Goal: Task Accomplishment & Management: Manage account settings

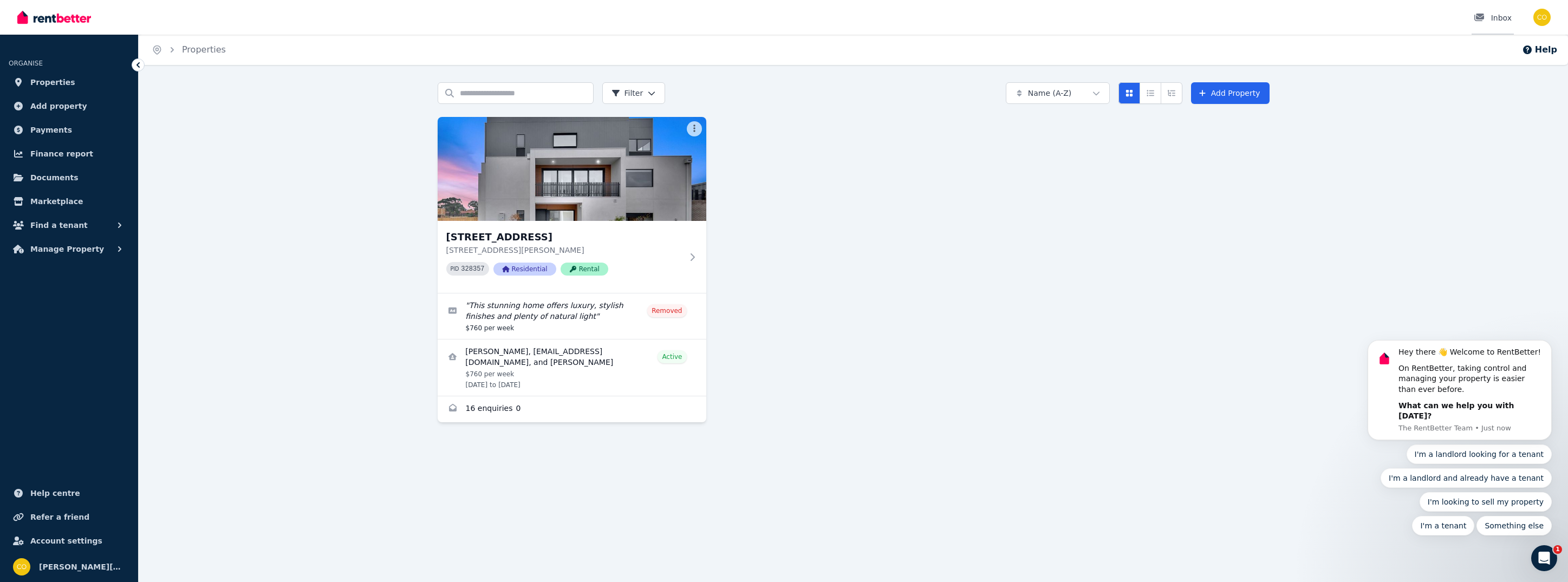
click at [1503, 18] on div "Inbox" at bounding box center [1492, 17] width 38 height 10
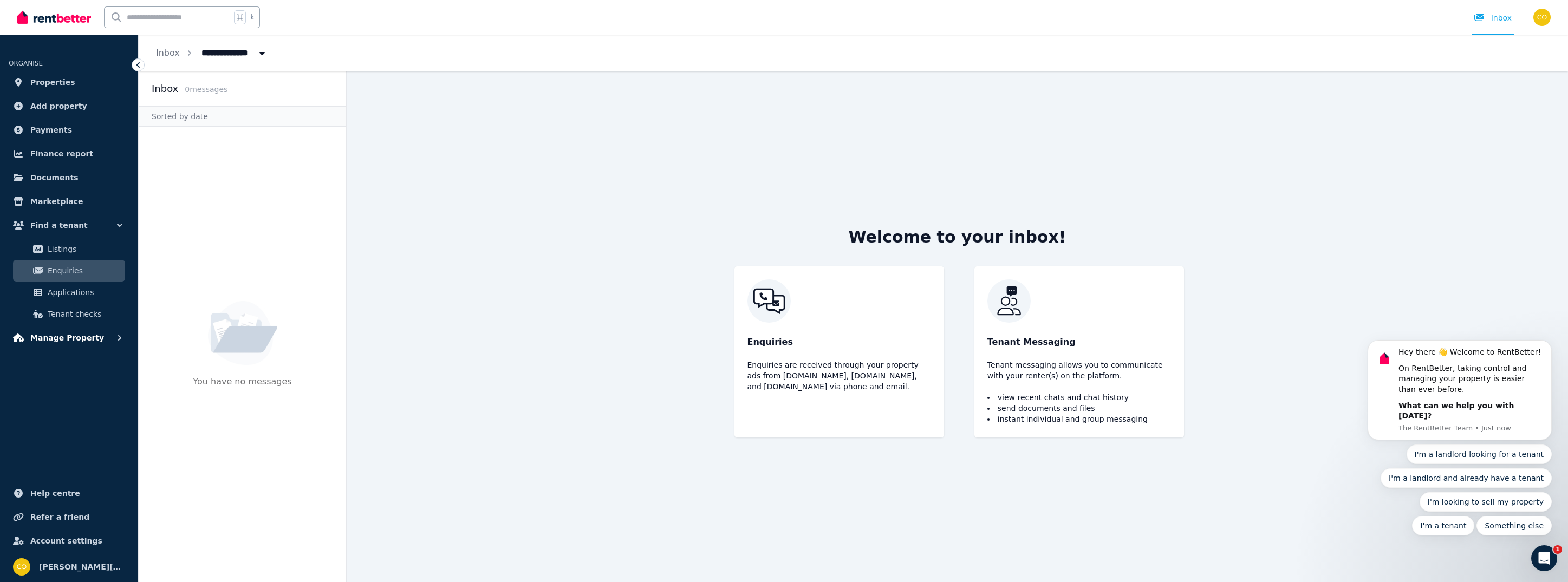
click at [67, 334] on span "Manage Property" at bounding box center [68, 338] width 74 height 13
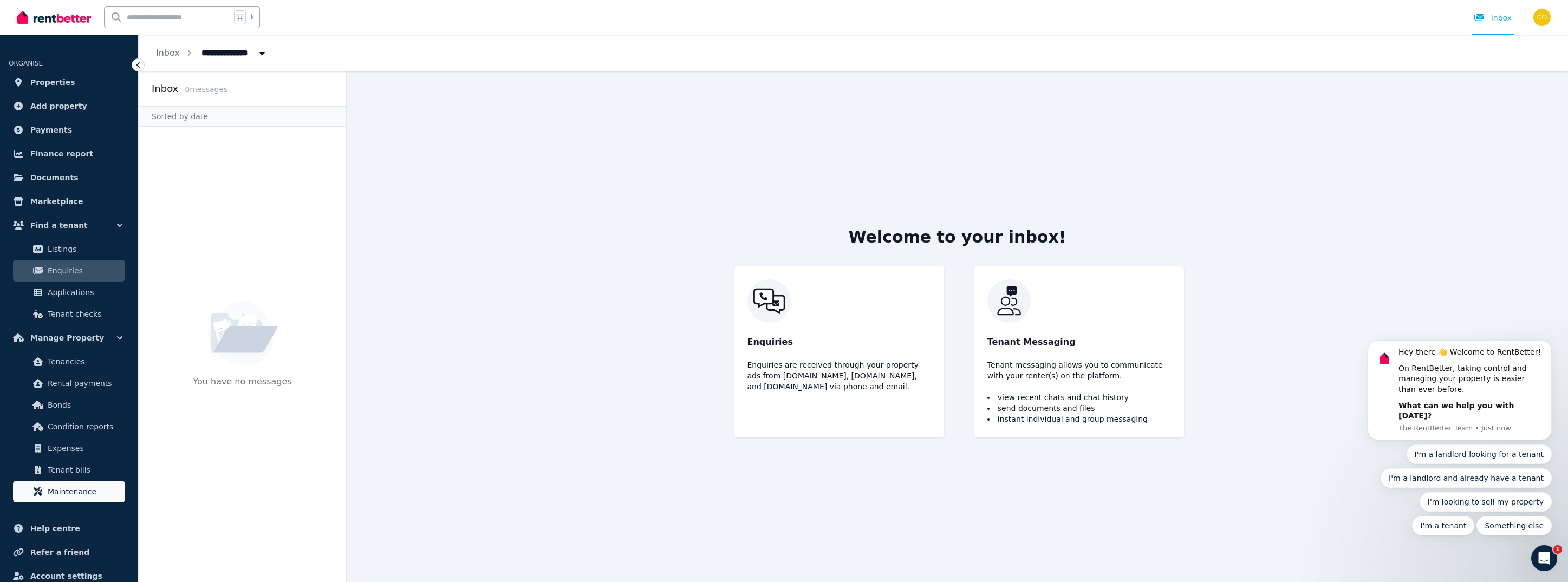
click at [67, 484] on link "Maintenance" at bounding box center [68, 491] width 112 height 22
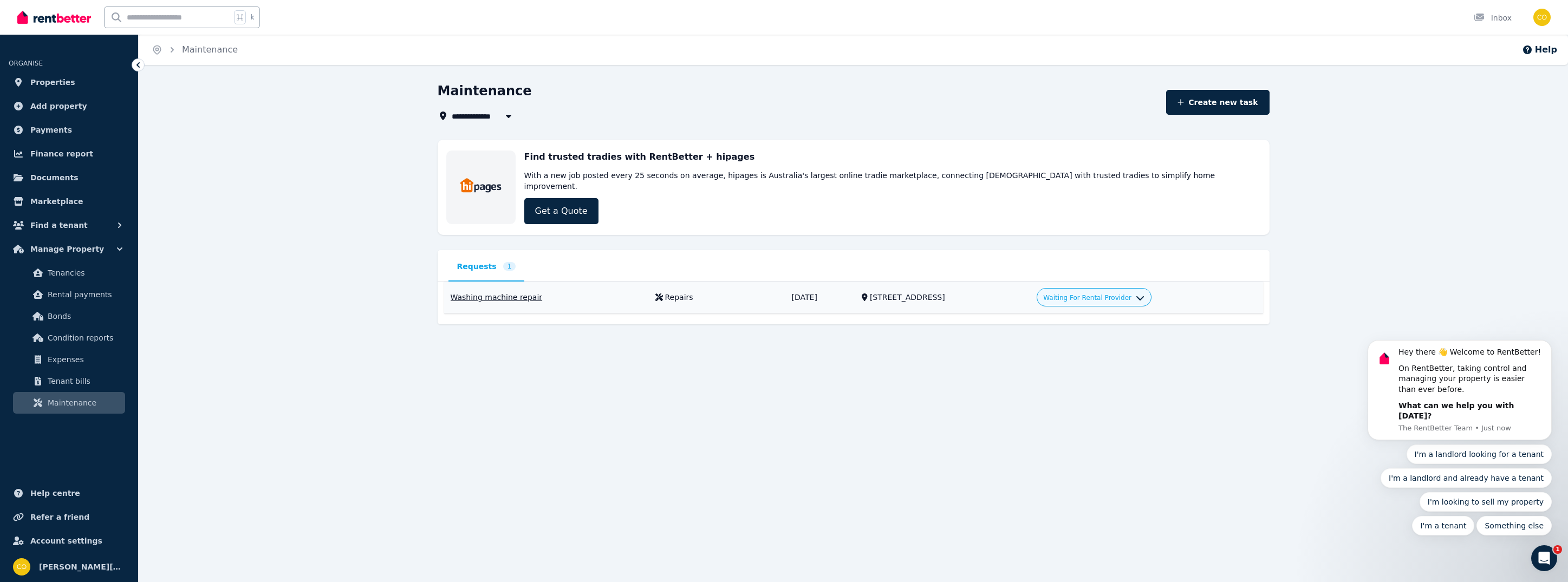
click at [500, 292] on div "Washing machine repair" at bounding box center [546, 297] width 191 height 10
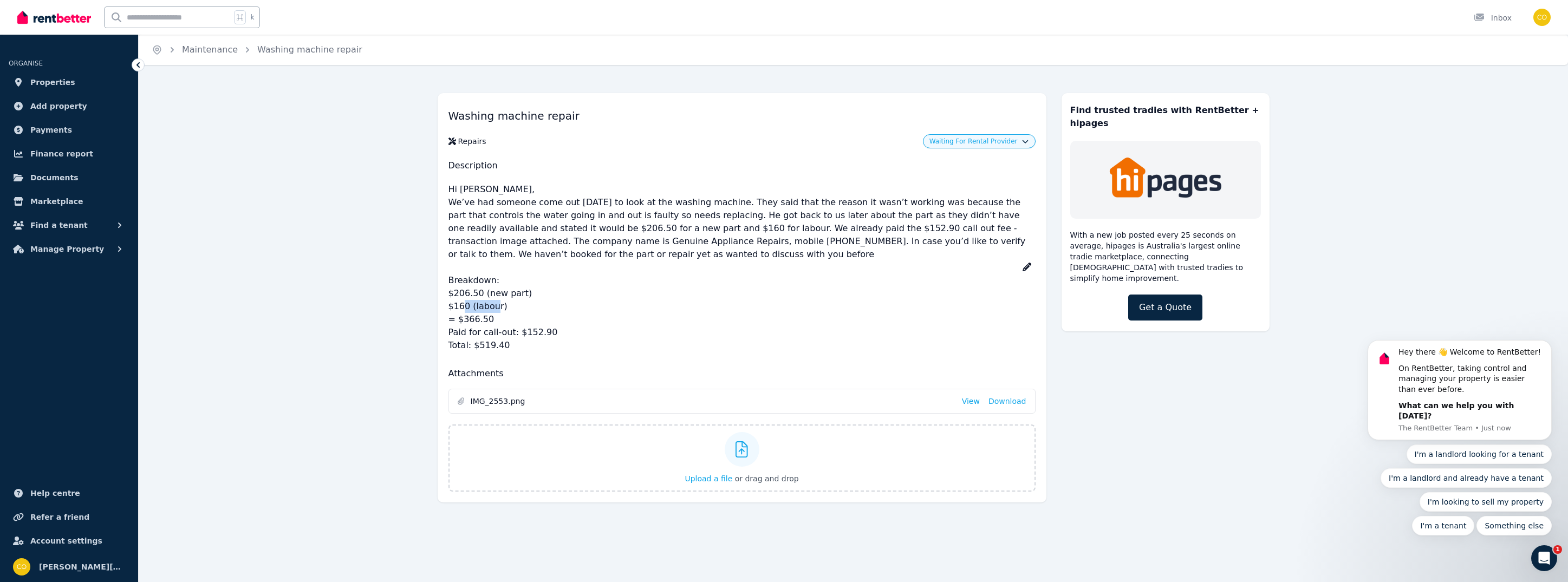
drag, startPoint x: 492, startPoint y: 318, endPoint x: 455, endPoint y: 314, distance: 37.2
click at [455, 314] on p "Hi [PERSON_NAME], We’ve had someone come out [DATE] to look at the washing mach…" at bounding box center [742, 267] width 587 height 178
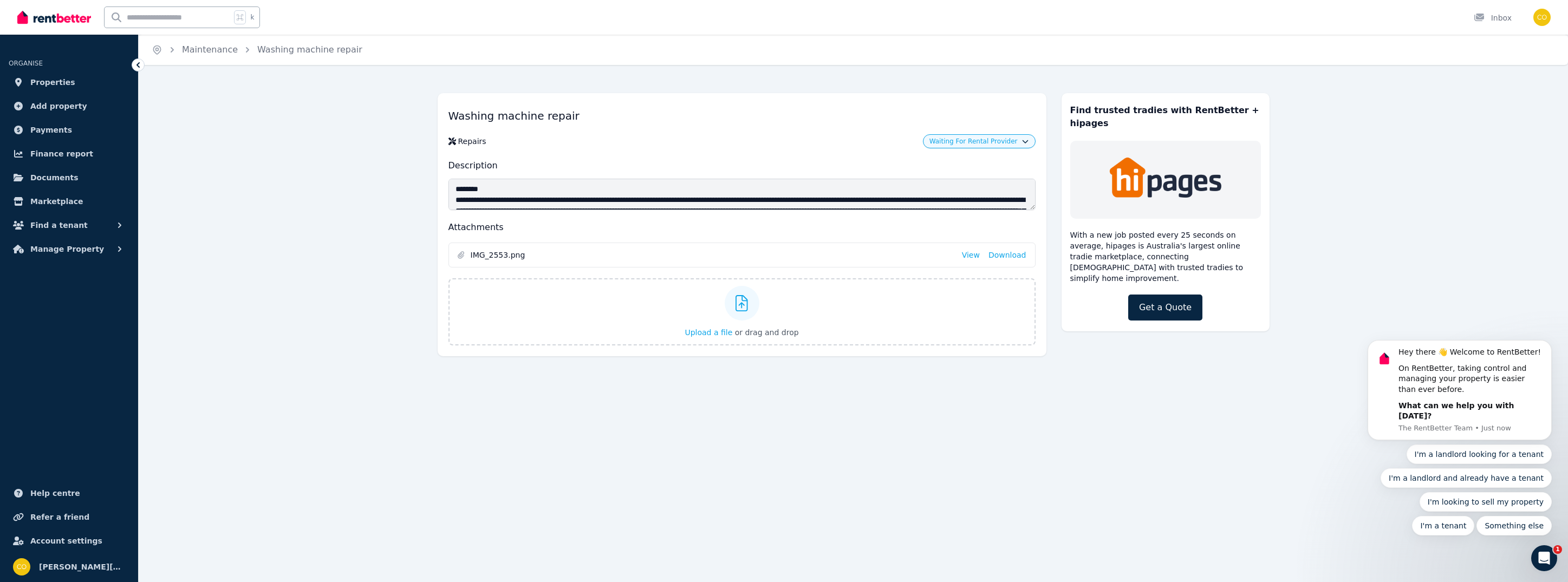
click at [669, 97] on div "**********" at bounding box center [742, 224] width 609 height 263
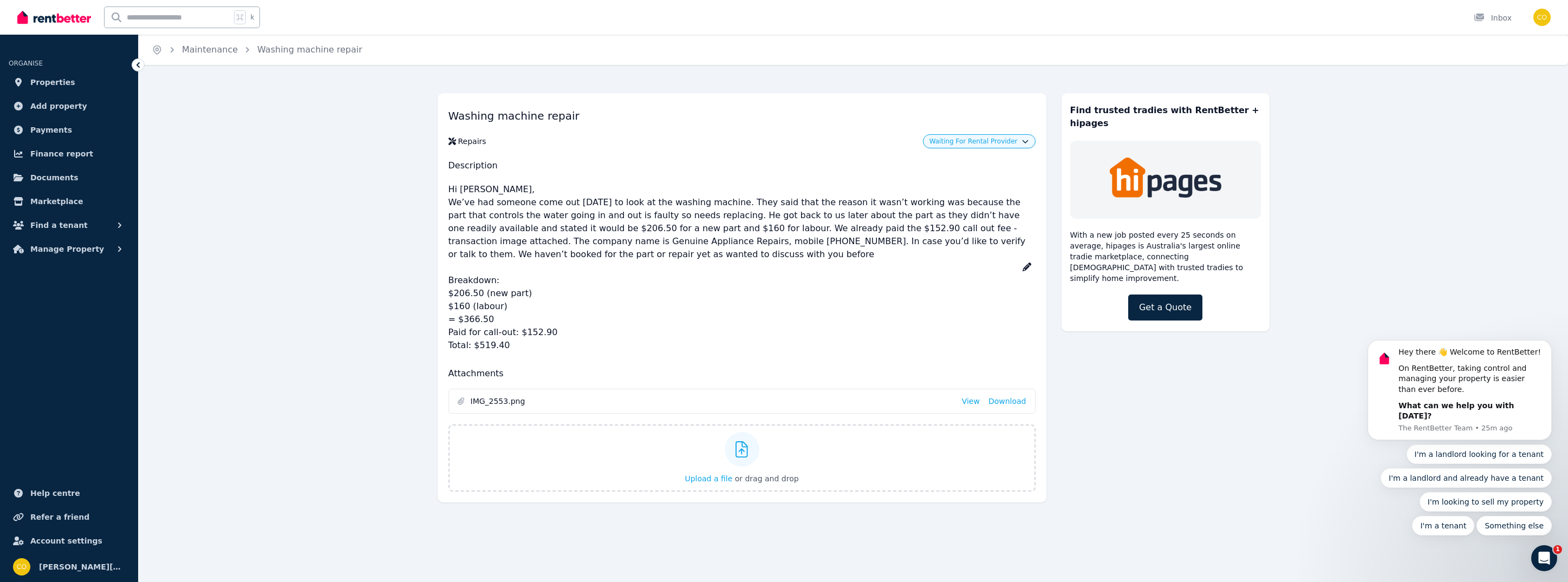
click at [1027, 143] on button "Waiting For Rental Provider" at bounding box center [978, 141] width 99 height 9
click at [973, 164] on link "Approve" at bounding box center [978, 164] width 104 height 19
